Goal: Information Seeking & Learning: Check status

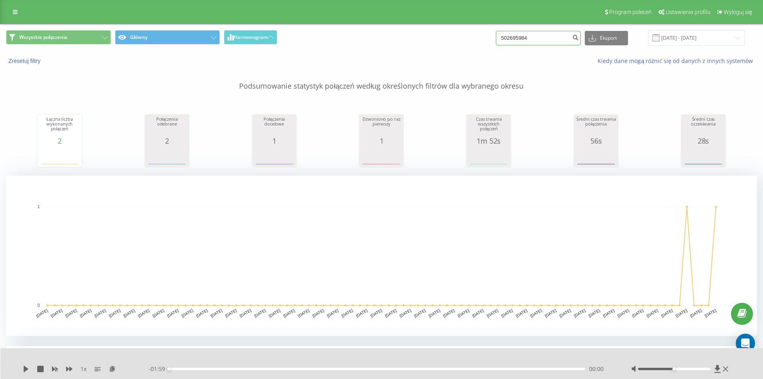
click at [548, 32] on input "502695984" at bounding box center [538, 38] width 85 height 14
paste input "48513013366"
type input "48513013366"
click at [579, 39] on icon "submit" at bounding box center [575, 36] width 7 height 5
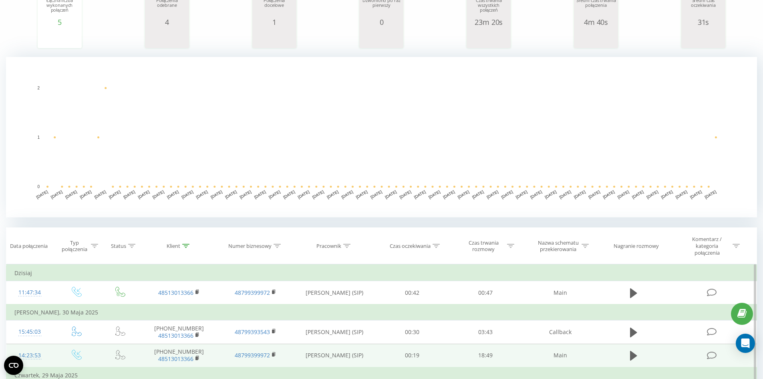
scroll to position [200, 0]
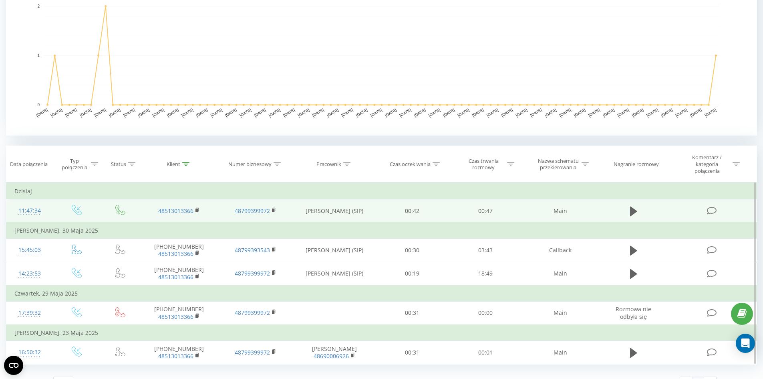
click at [626, 213] on td at bounding box center [634, 211] width 71 height 24
click at [629, 213] on button at bounding box center [634, 211] width 12 height 12
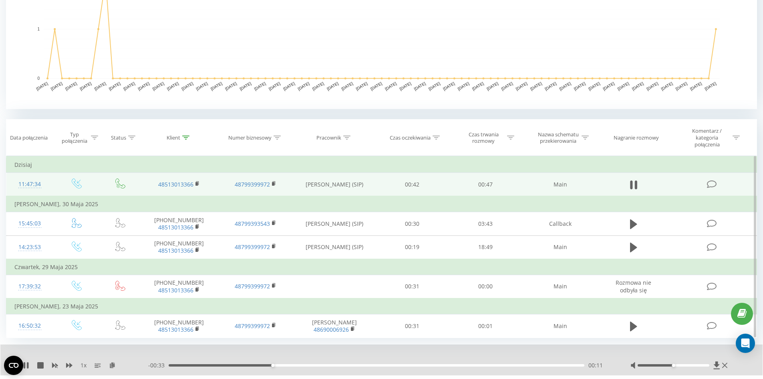
scroll to position [240, 0]
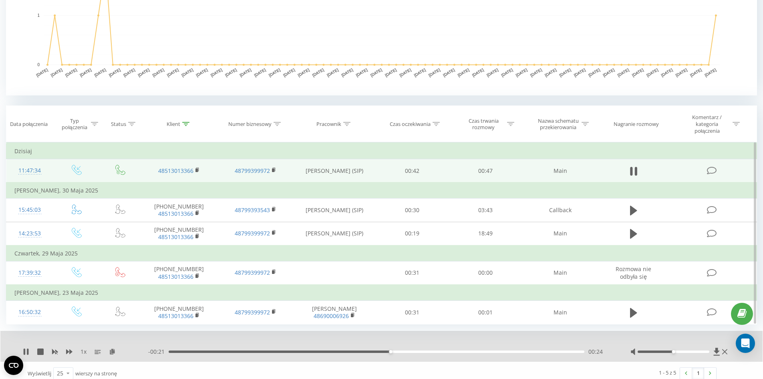
click at [36, 348] on div "1 x" at bounding box center [85, 351] width 125 height 8
click at [40, 351] on icon at bounding box center [40, 351] width 6 height 6
